Goal: Task Accomplishment & Management: Manage account settings

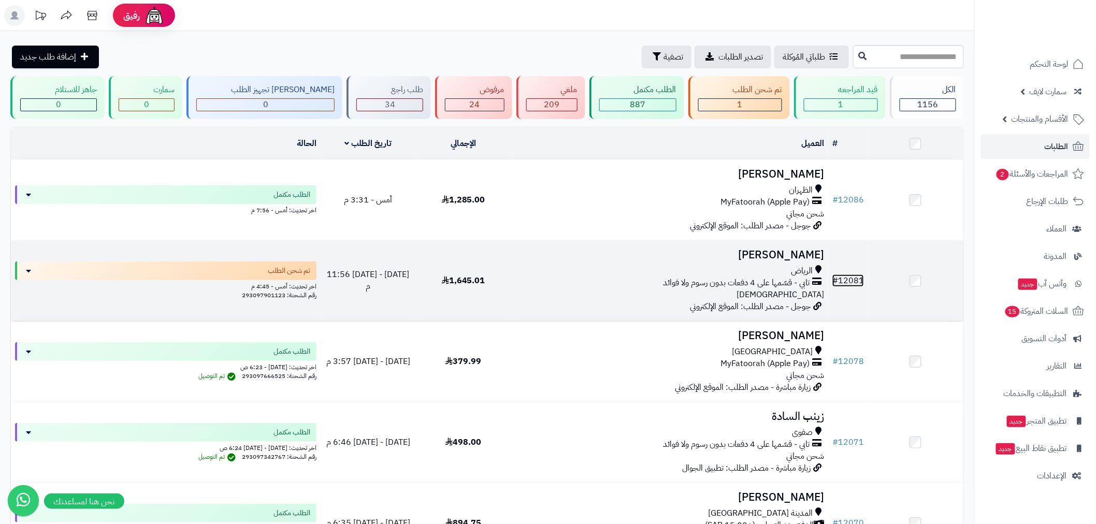
click at [857, 280] on link "# 12081" at bounding box center [849, 281] width 32 height 12
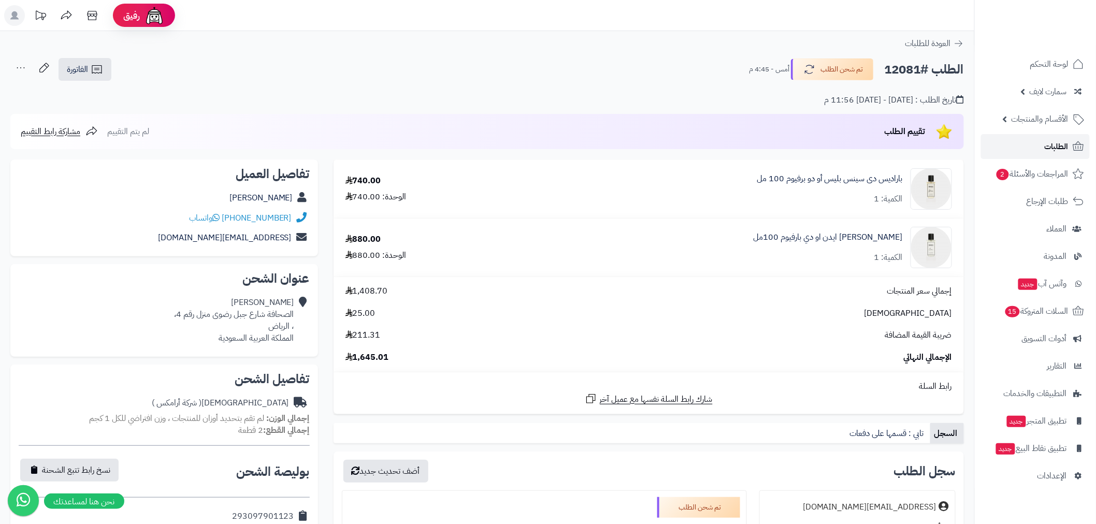
click at [1029, 148] on link "الطلبات" at bounding box center [1035, 146] width 109 height 25
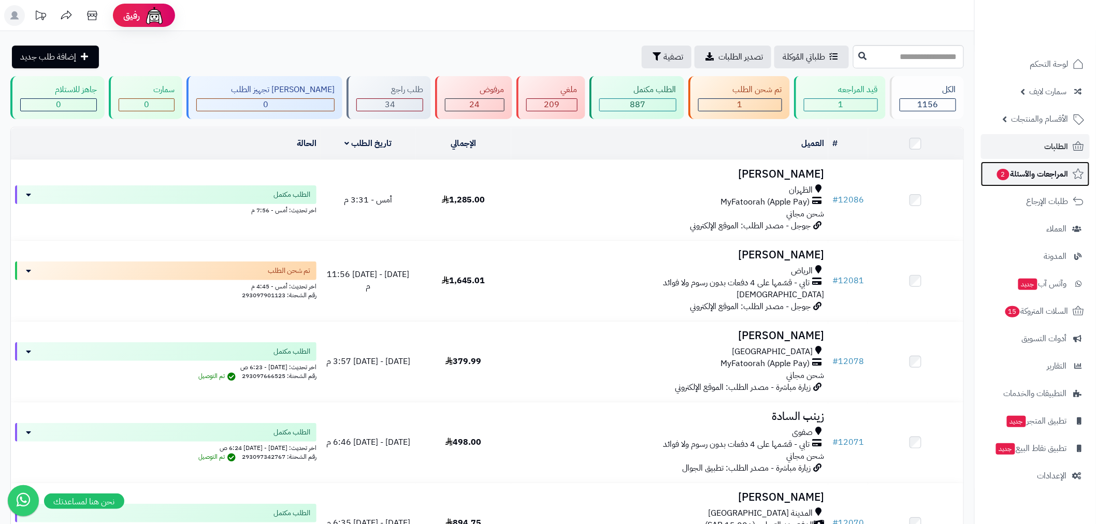
click at [1037, 175] on span "المراجعات والأسئلة 2" at bounding box center [1032, 174] width 73 height 15
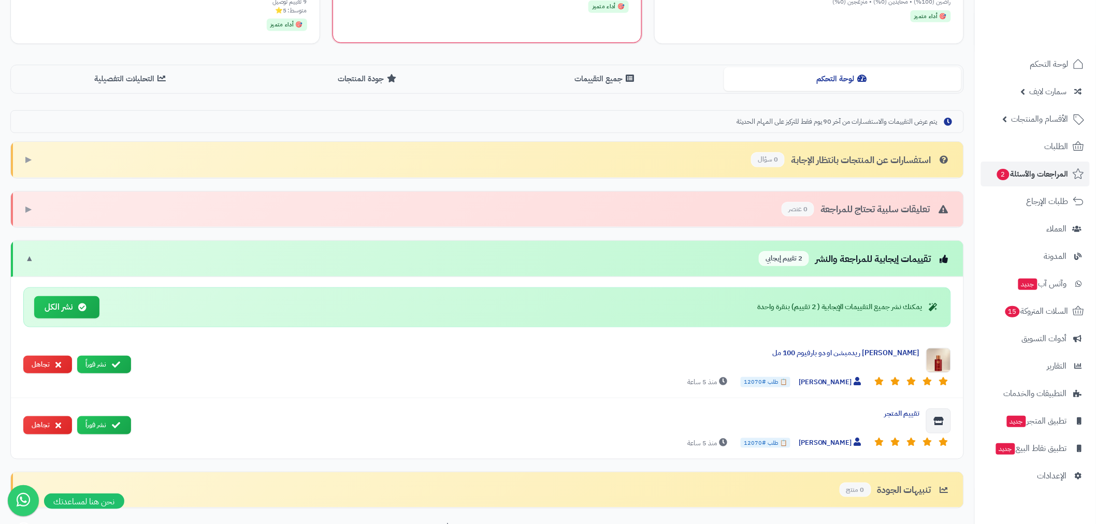
scroll to position [268, 0]
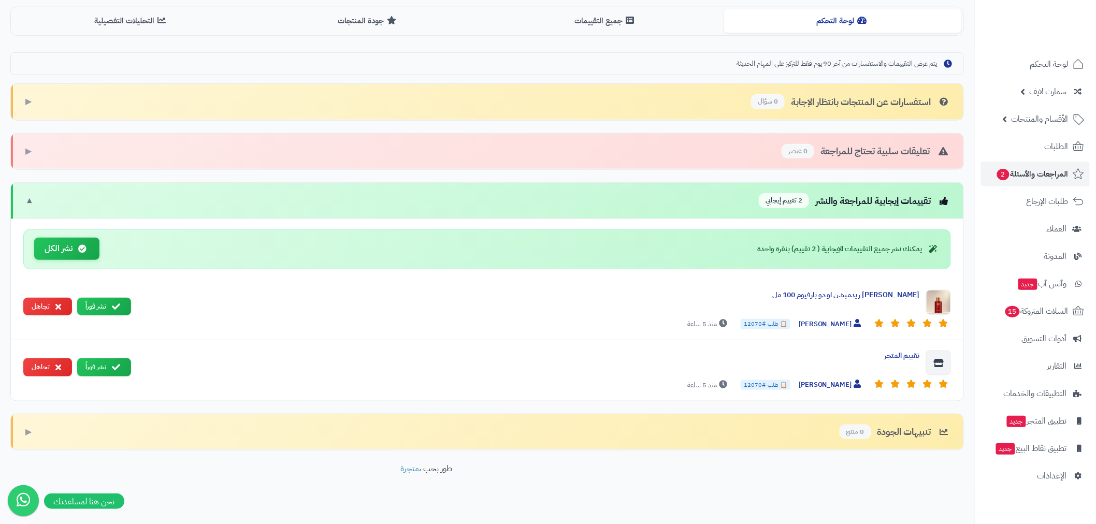
click at [73, 253] on button "نشر الكل" at bounding box center [66, 249] width 65 height 22
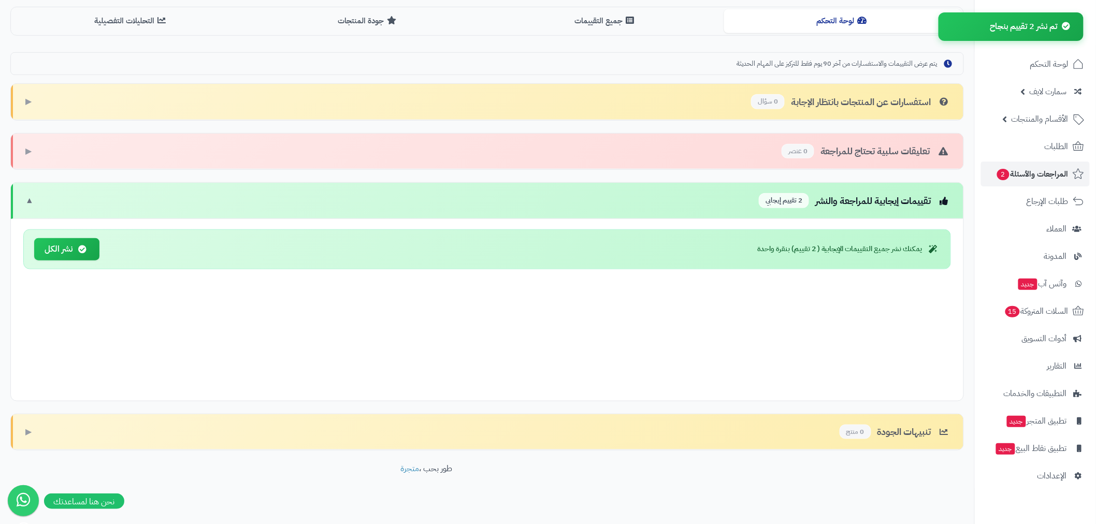
scroll to position [160, 0]
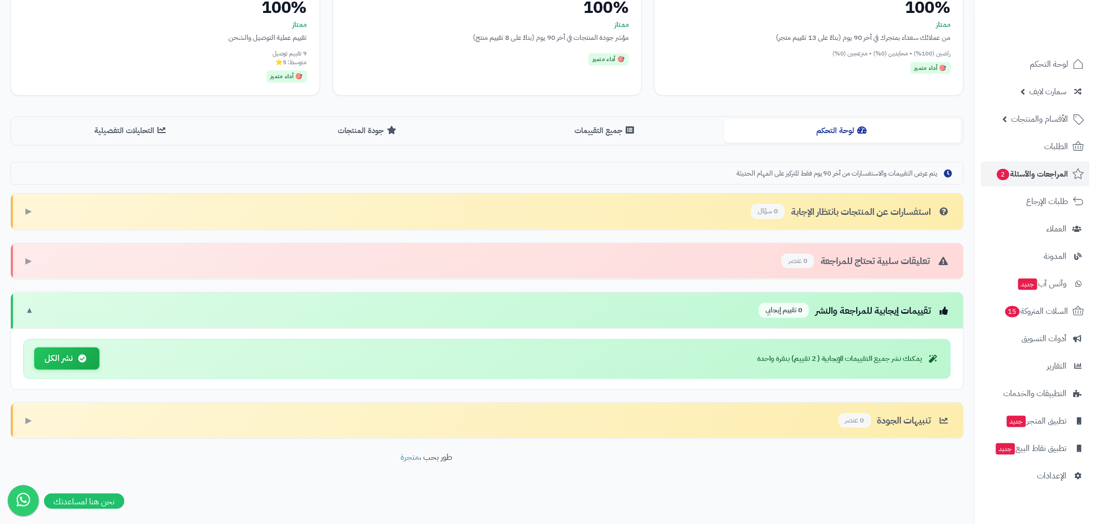
click at [91, 355] on button "نشر الكل" at bounding box center [66, 359] width 65 height 22
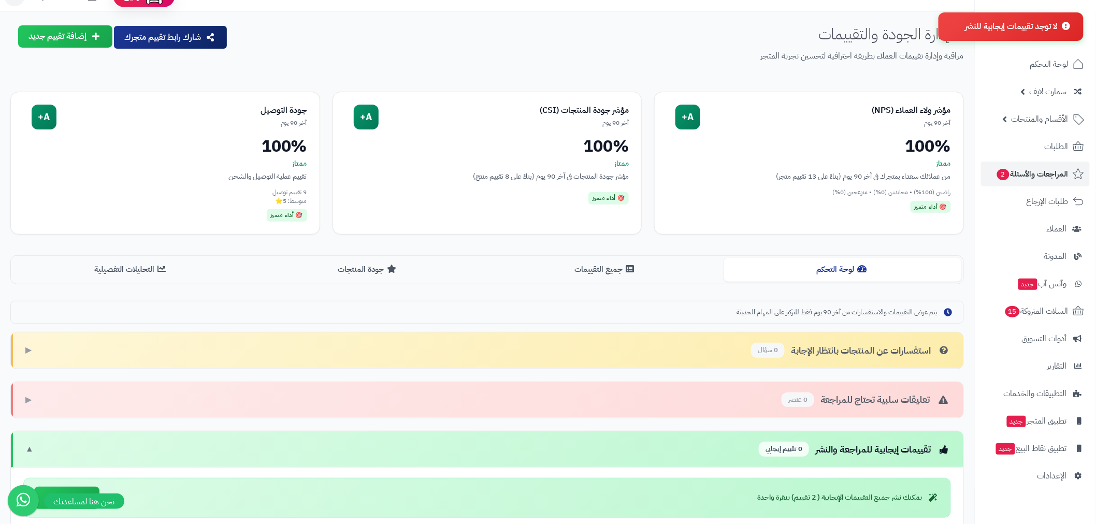
scroll to position [0, 0]
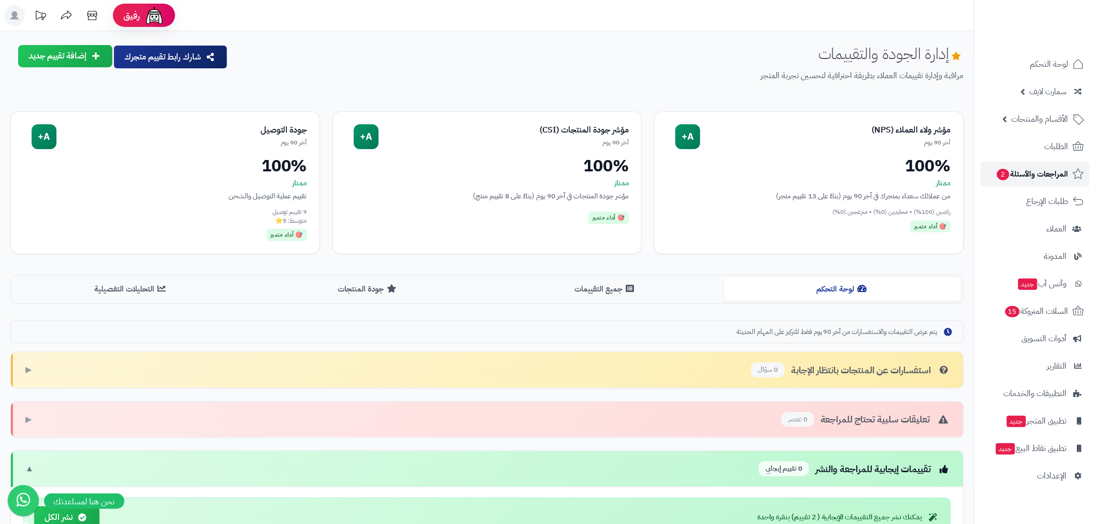
click at [1035, 180] on span "المراجعات والأسئلة 2" at bounding box center [1032, 174] width 73 height 15
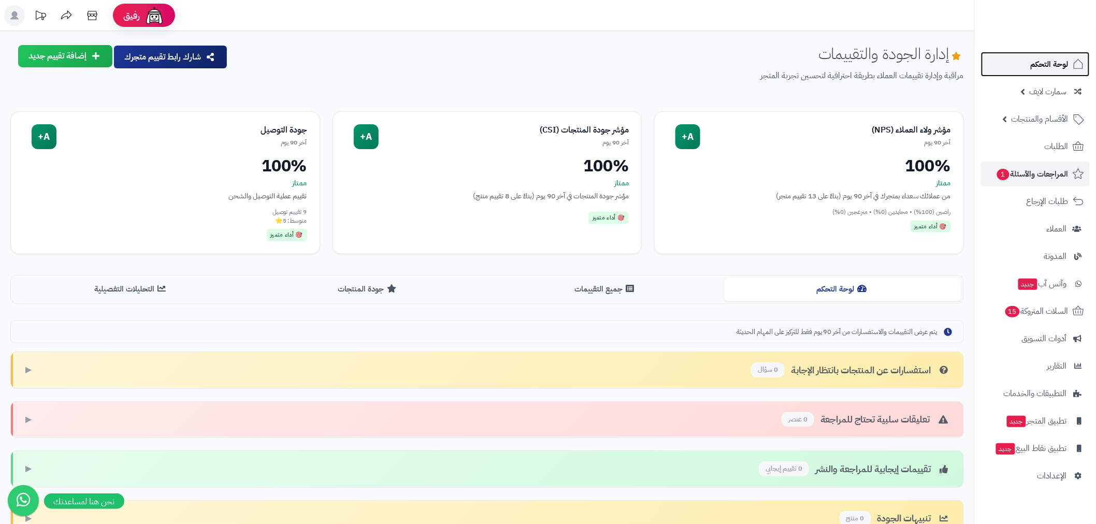
click at [1038, 65] on span "لوحة التحكم" at bounding box center [1050, 64] width 38 height 15
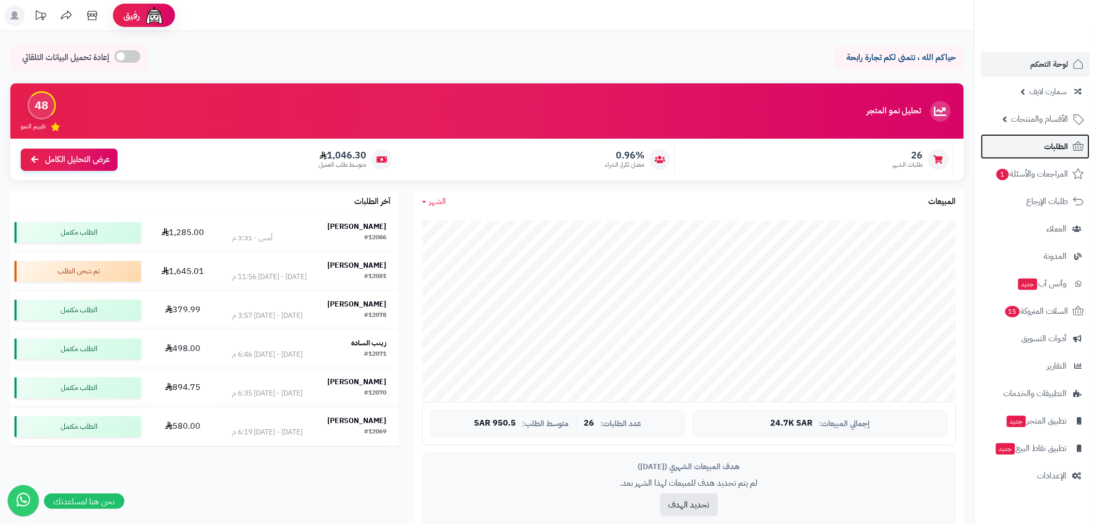
click at [1047, 148] on span "الطلبات" at bounding box center [1057, 146] width 24 height 15
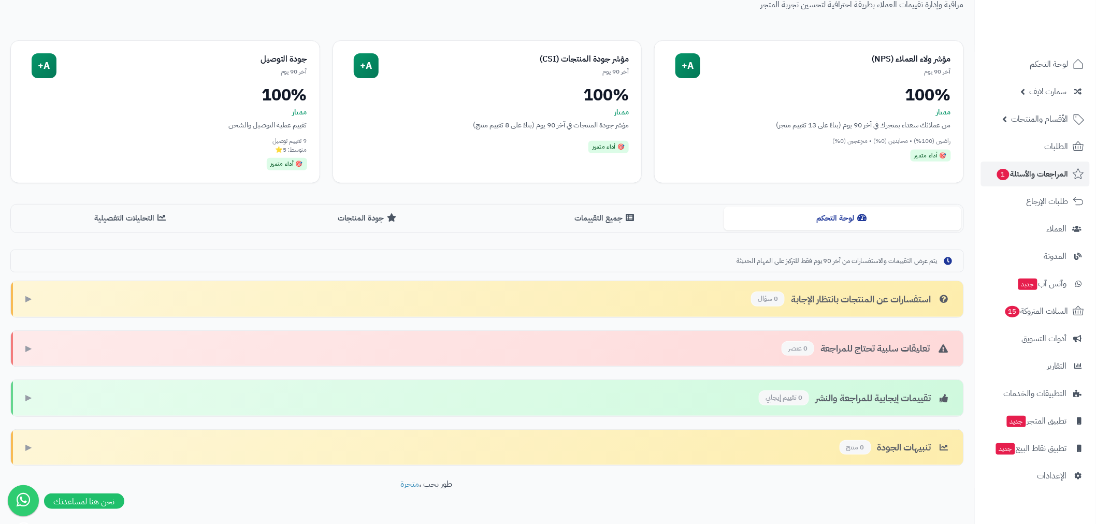
scroll to position [99, 0]
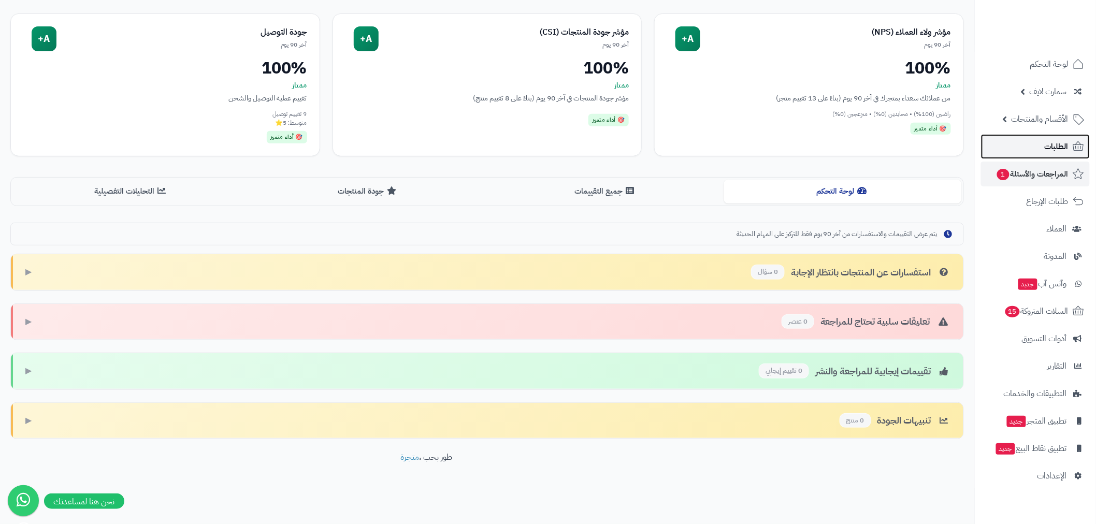
click at [1044, 148] on link "الطلبات" at bounding box center [1035, 146] width 109 height 25
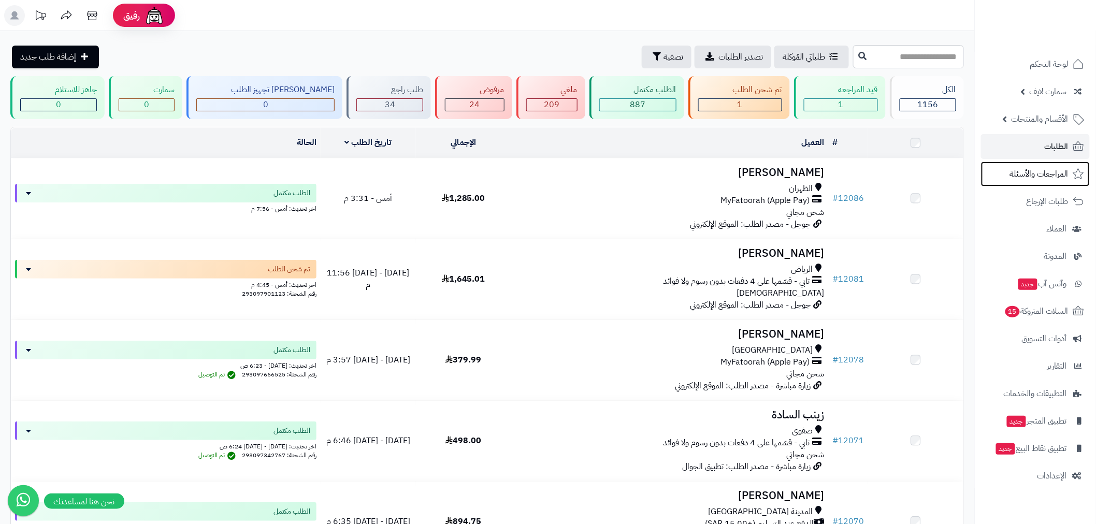
click at [1024, 175] on span "المراجعات والأسئلة" at bounding box center [1039, 174] width 59 height 15
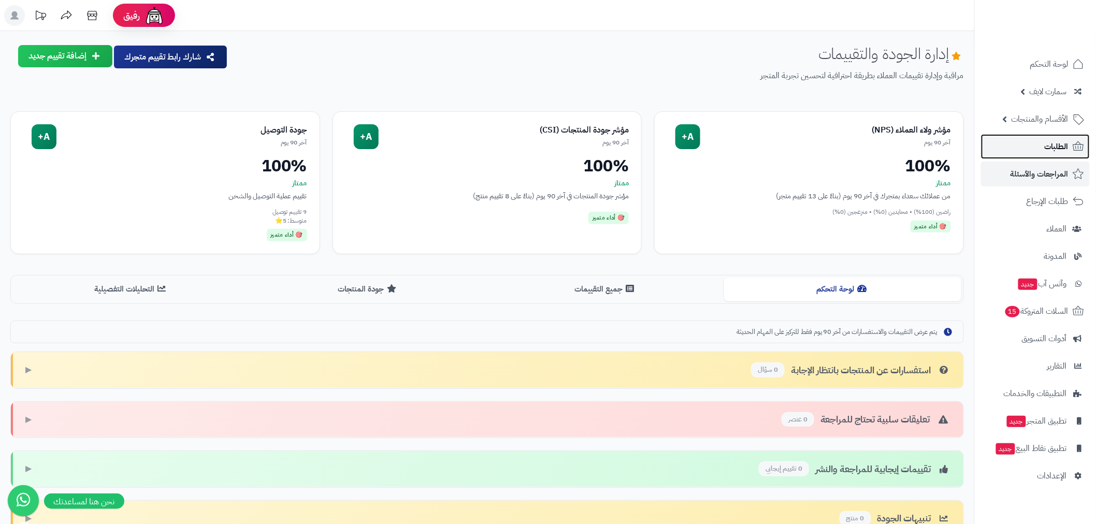
click at [1032, 142] on link "الطلبات" at bounding box center [1035, 146] width 109 height 25
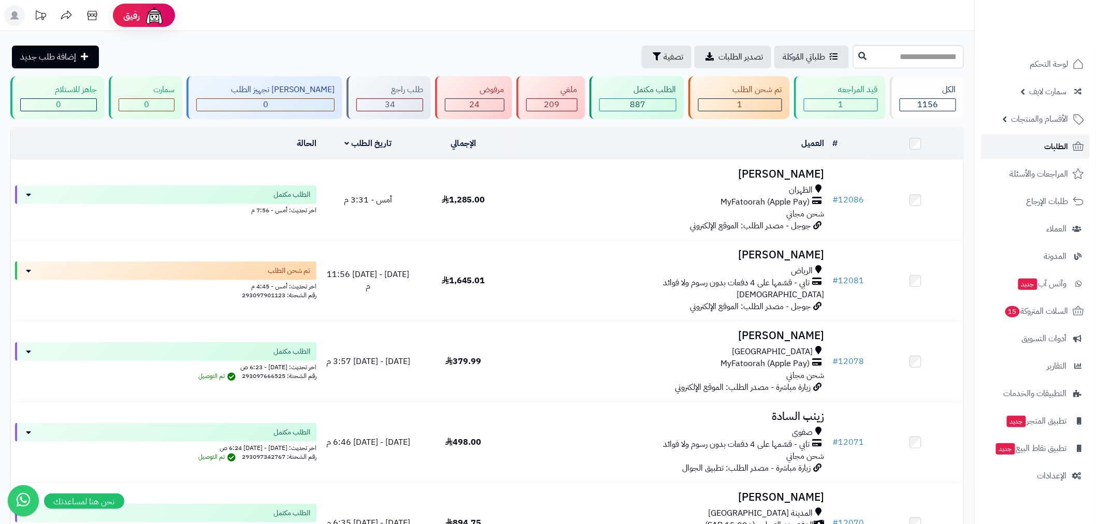
click at [1017, 144] on link "الطلبات" at bounding box center [1035, 146] width 109 height 25
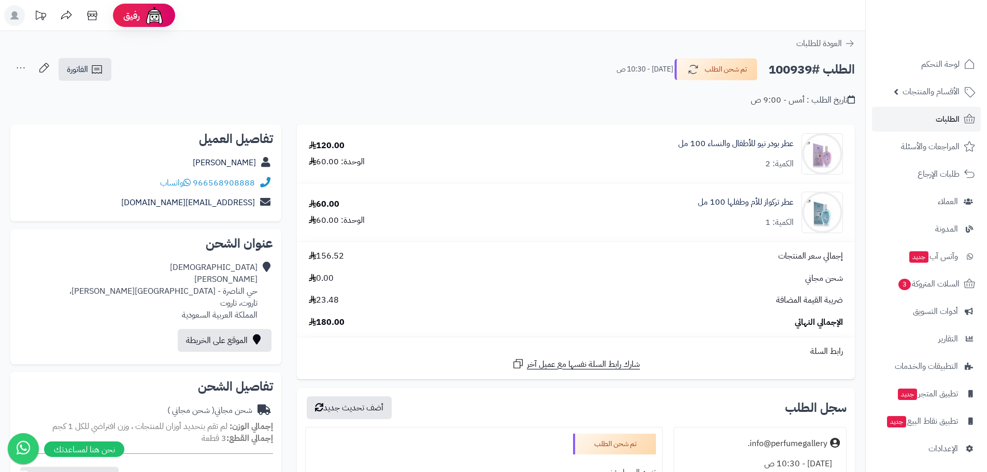
scroll to position [121, 0]
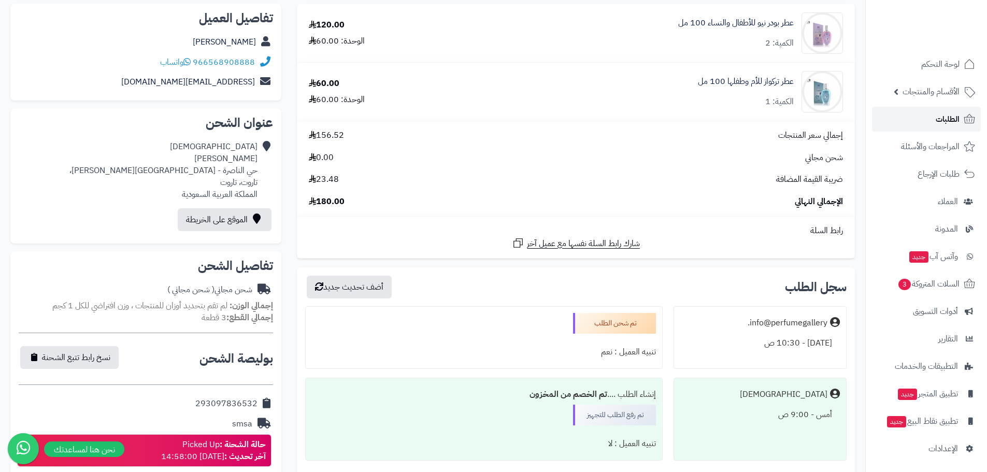
click at [940, 116] on span "الطلبات" at bounding box center [948, 119] width 24 height 15
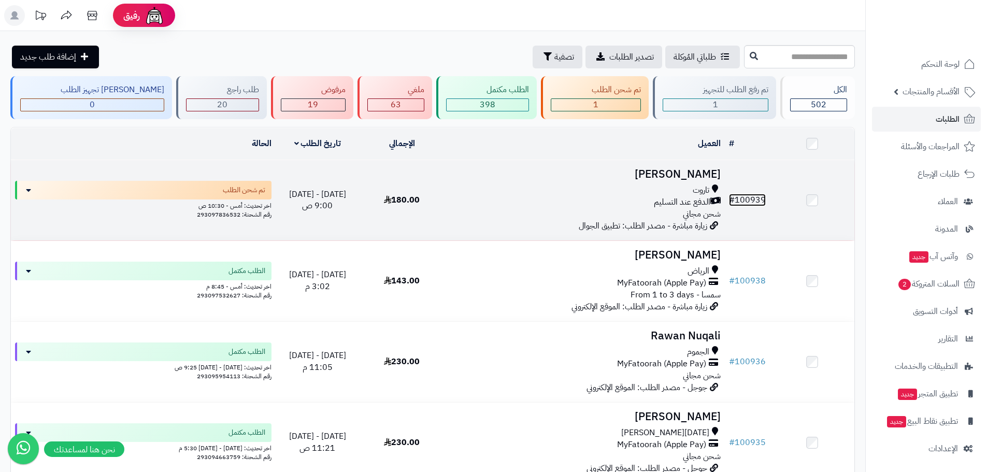
click at [755, 194] on link "# 100939" at bounding box center [747, 200] width 37 height 12
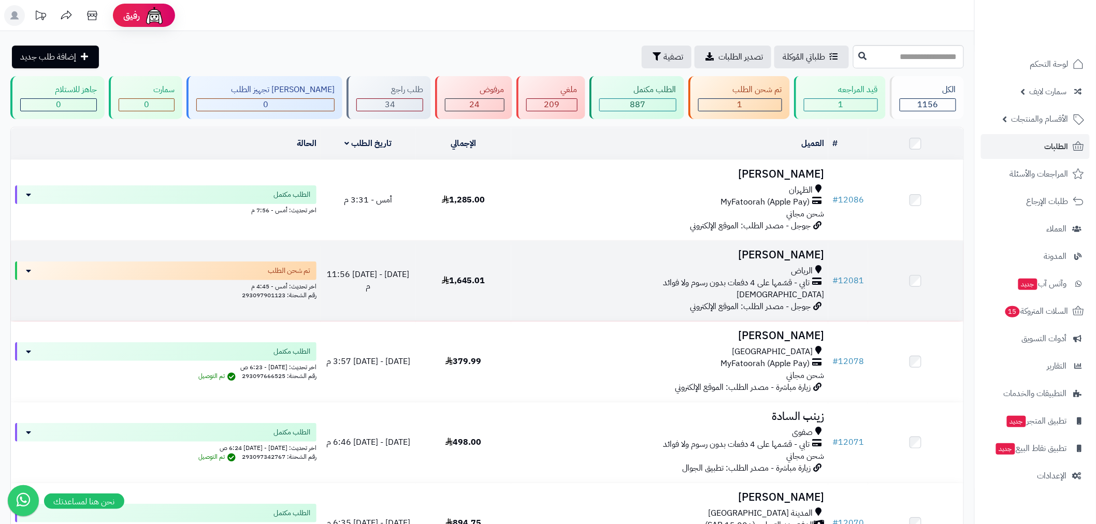
click at [855, 293] on td "# 12081" at bounding box center [849, 281] width 40 height 80
